Goal: Navigation & Orientation: Find specific page/section

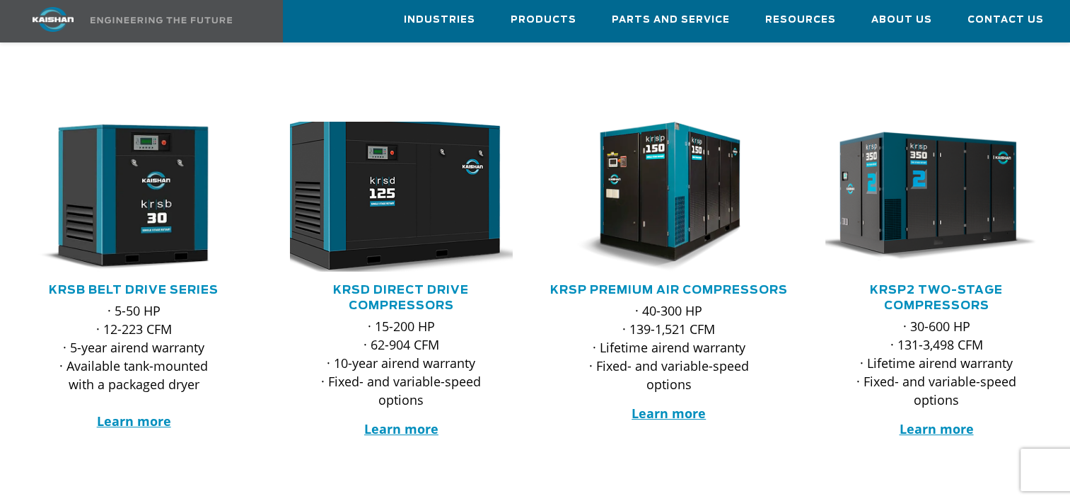
scroll to position [212, 0]
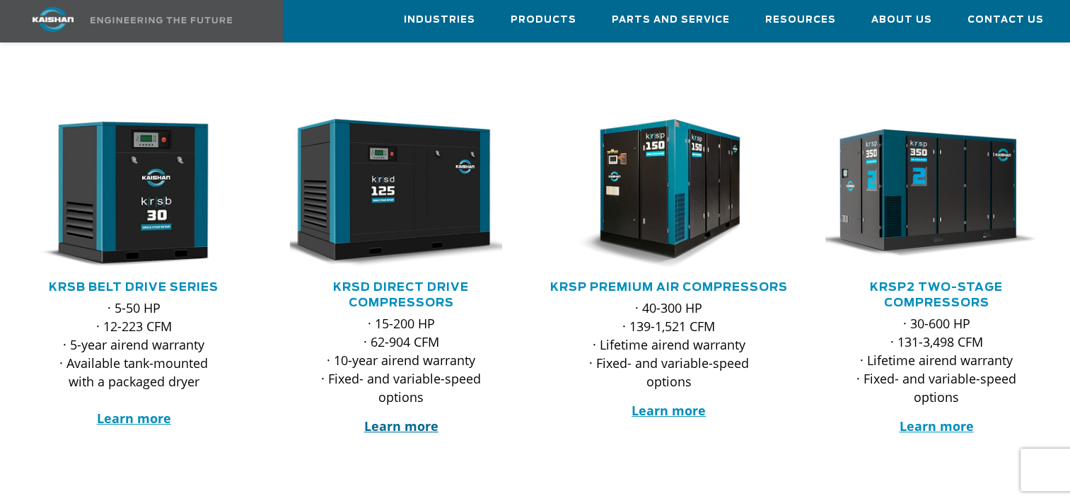
click at [402, 417] on strong "Learn more" at bounding box center [401, 425] width 74 height 17
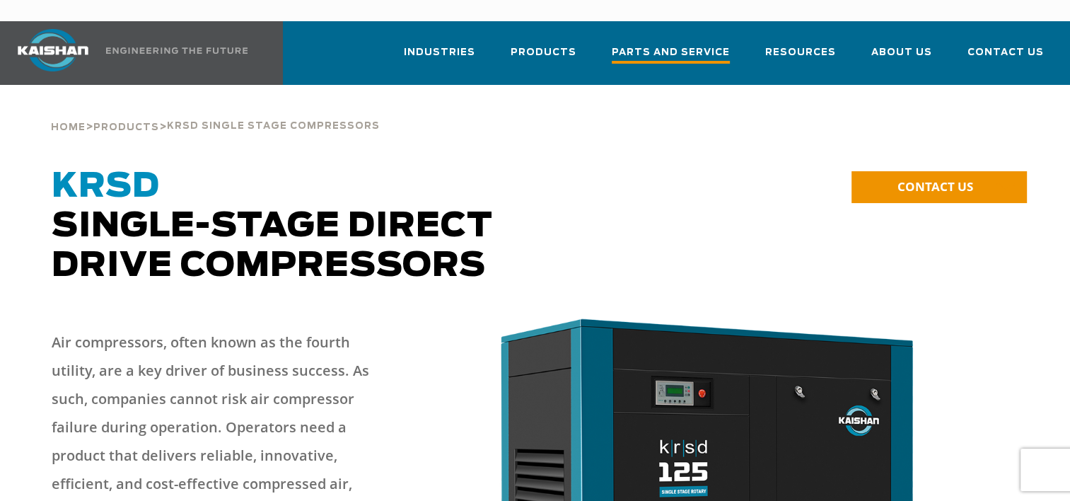
click at [663, 45] on span "Parts and Service" at bounding box center [671, 54] width 118 height 19
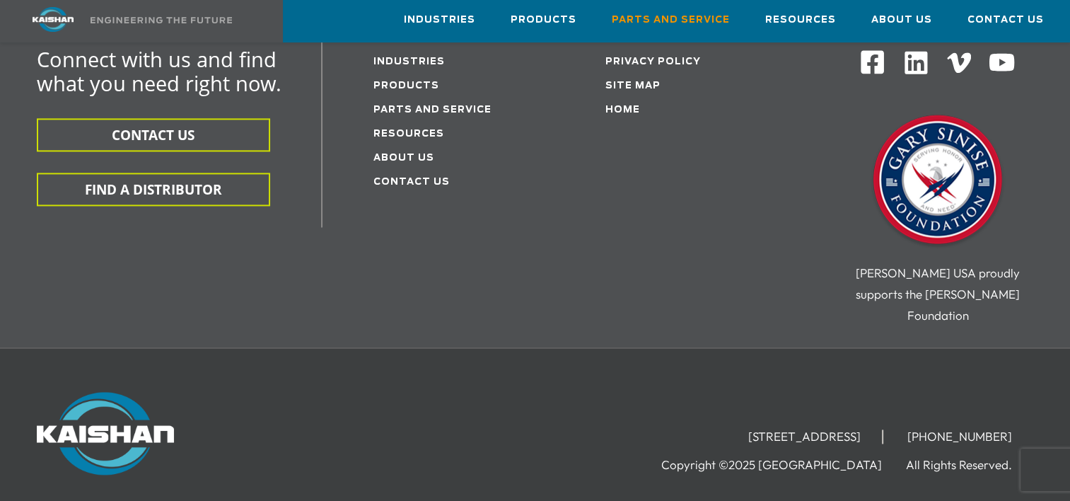
scroll to position [2003, 0]
